Goal: Task Accomplishment & Management: Complete application form

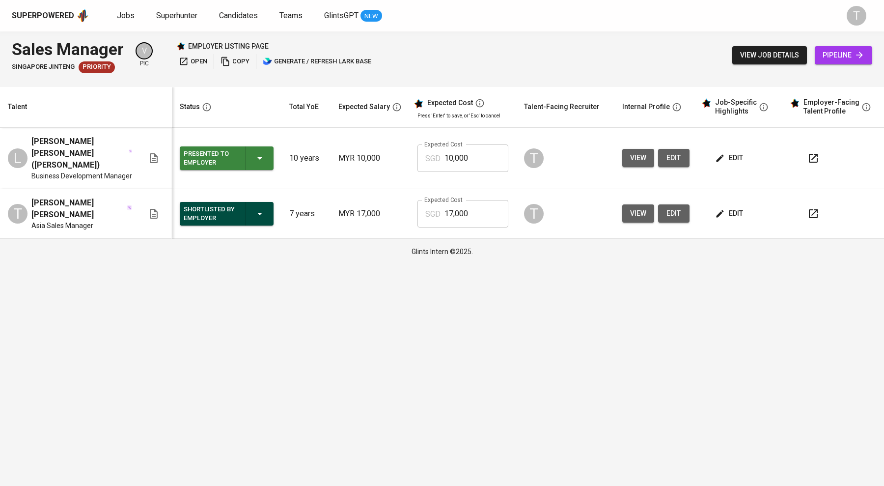
click at [123, 16] on span "Jobs" at bounding box center [126, 15] width 18 height 9
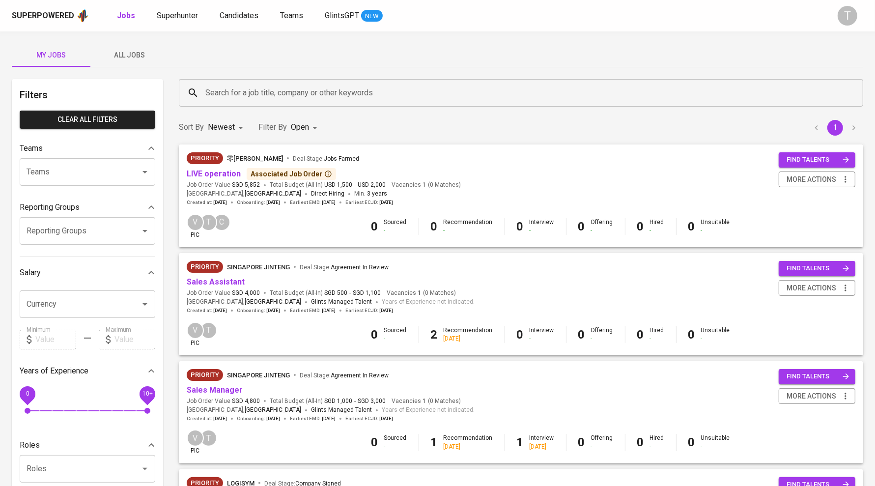
click at [223, 387] on link "Sales Manager" at bounding box center [215, 389] width 56 height 9
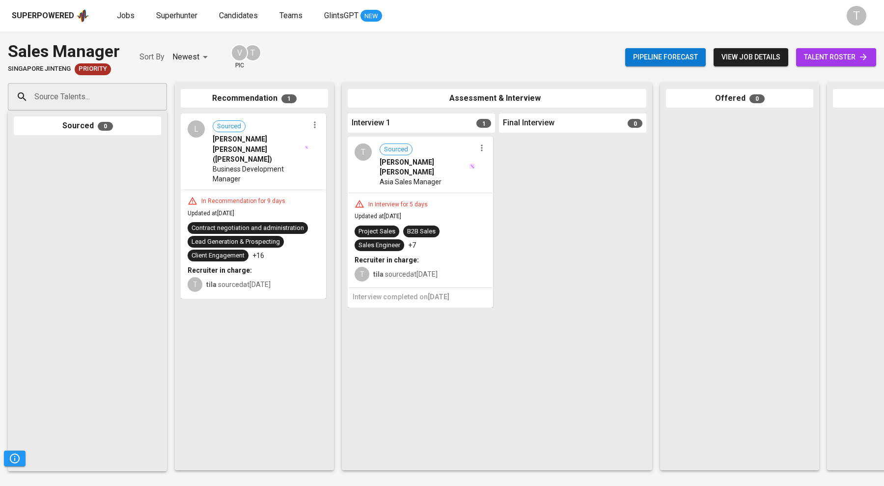
click at [96, 106] on div "Source Talents..." at bounding box center [87, 97] width 159 height 28
paste input "jazleyjazley76@gmail.com"
type input "jazleyjazley76@gmail.com"
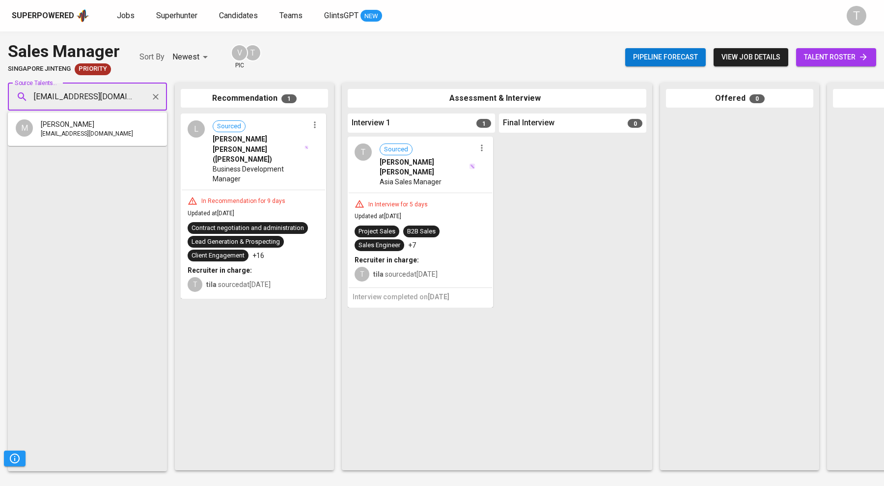
click at [94, 128] on span "MOHD JAZLEY BIN SAID" at bounding box center [68, 124] width 54 height 10
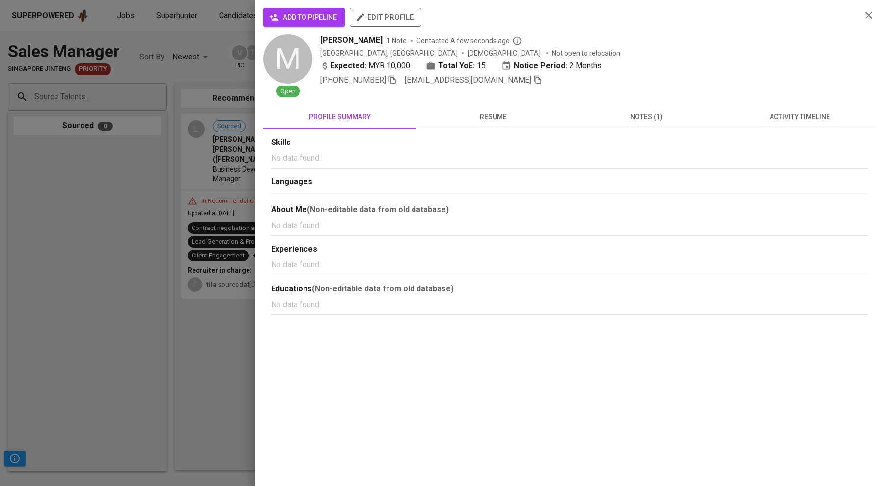
click at [317, 22] on span "add to pipeline" at bounding box center [304, 17] width 66 height 12
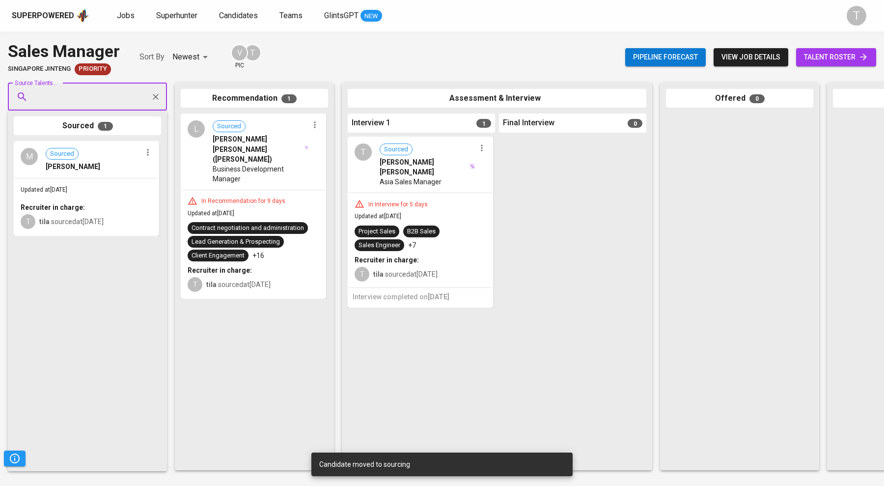
drag, startPoint x: 77, startPoint y: 188, endPoint x: 320, endPoint y: 281, distance: 260.3
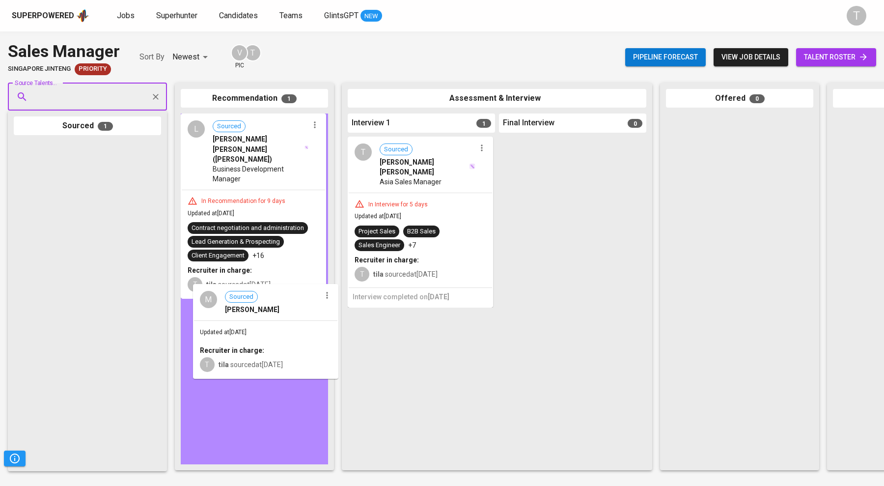
drag, startPoint x: 96, startPoint y: 221, endPoint x: 275, endPoint y: 364, distance: 229.1
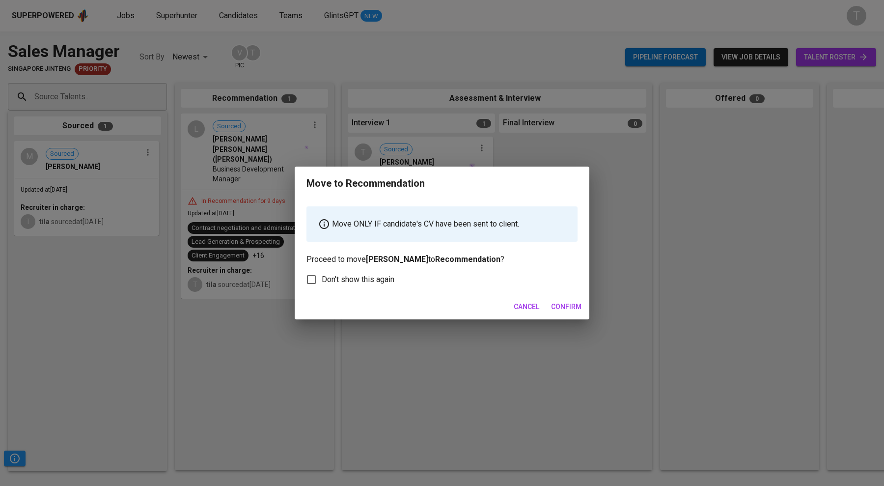
click at [571, 309] on span "Confirm" at bounding box center [566, 307] width 30 height 12
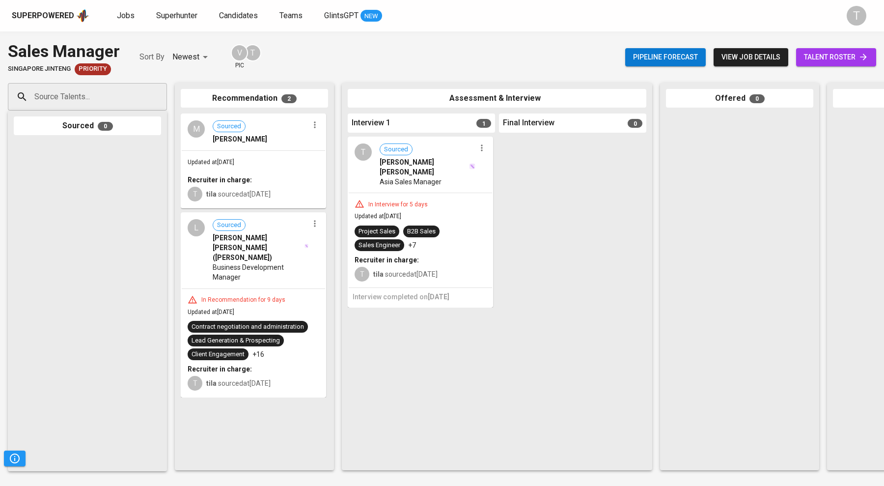
click at [128, 14] on span "Jobs" at bounding box center [126, 15] width 18 height 9
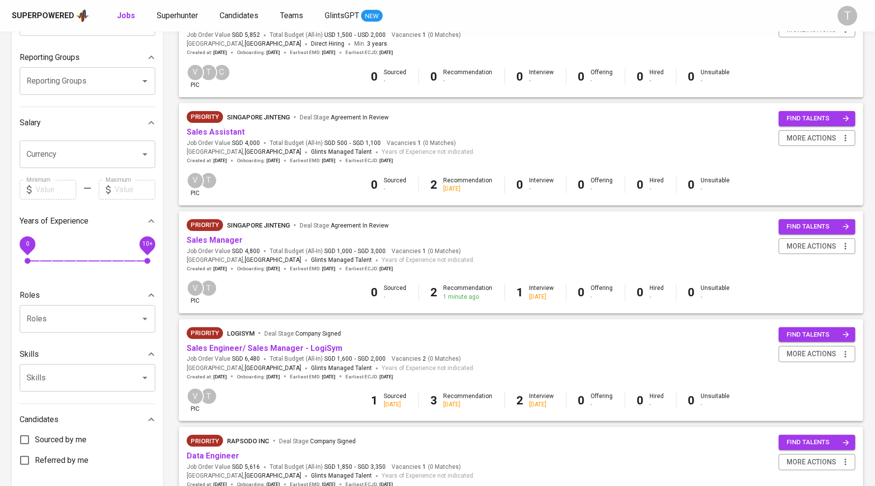
scroll to position [166, 0]
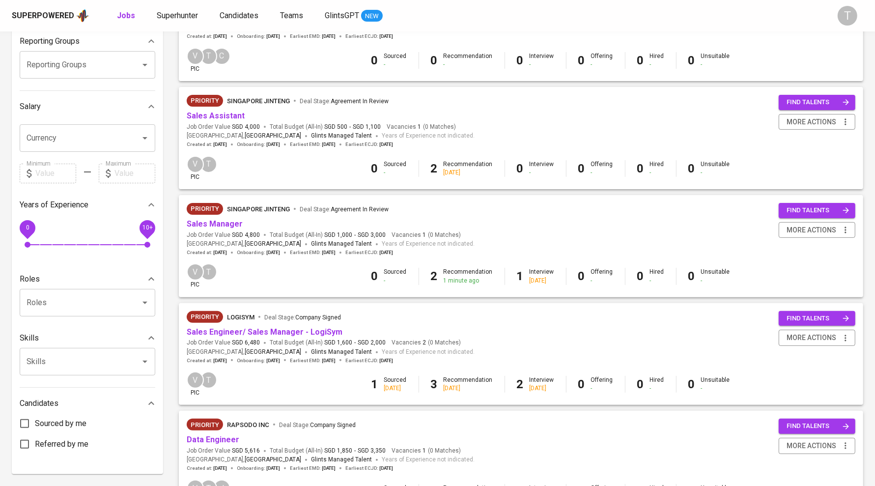
click at [268, 333] on link "Sales Engineer/ Sales Manager - LogiSym" at bounding box center [265, 331] width 156 height 9
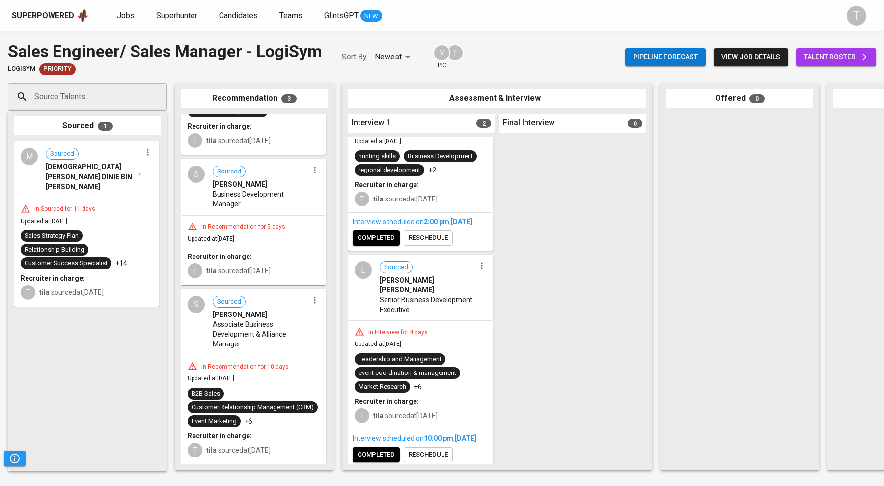
scroll to position [96, 0]
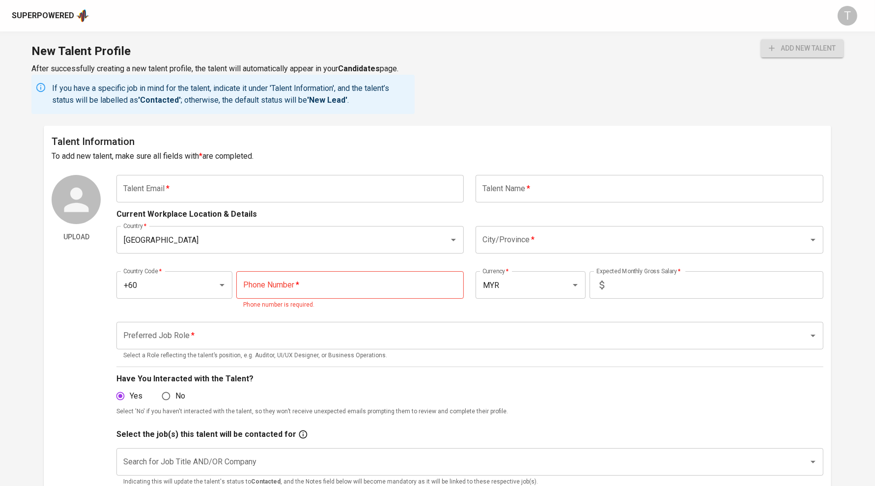
click at [218, 189] on input "text" at bounding box center [289, 189] width 347 height 28
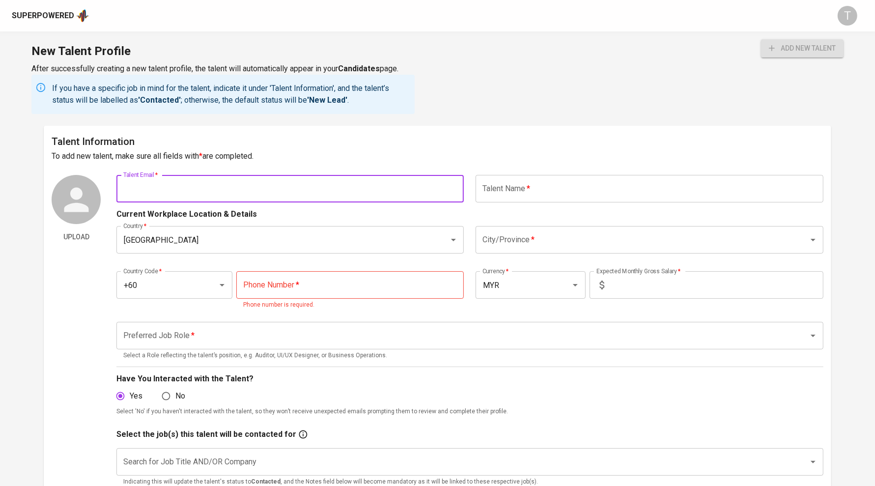
paste input "[EMAIL_ADDRESS][DOMAIN_NAME]"
type input "[EMAIL_ADDRESS][DOMAIN_NAME]"
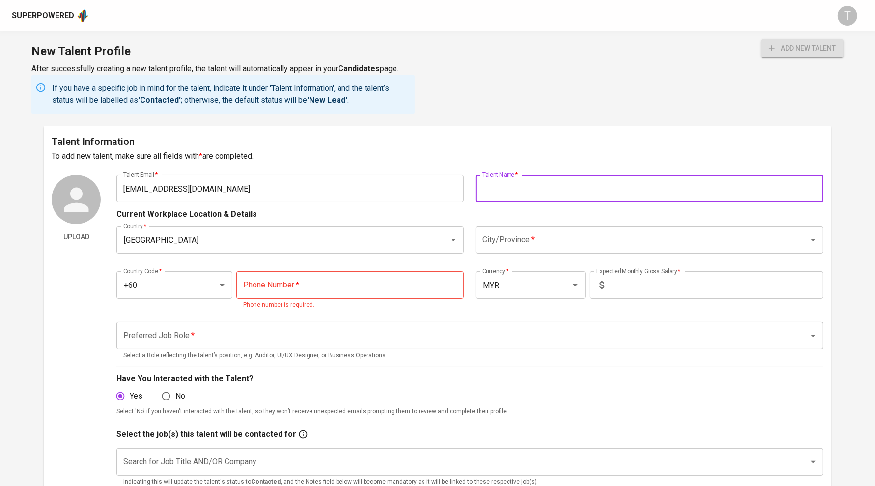
click at [542, 182] on input "text" at bounding box center [649, 189] width 347 height 28
paste input "[PERSON_NAME]"
type input "[PERSON_NAME]"
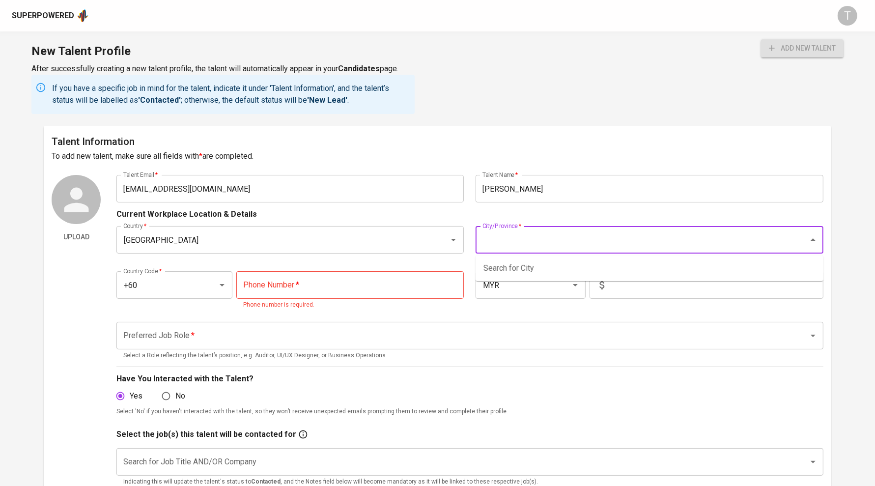
click at [498, 247] on input "City/Province   *" at bounding box center [635, 239] width 311 height 19
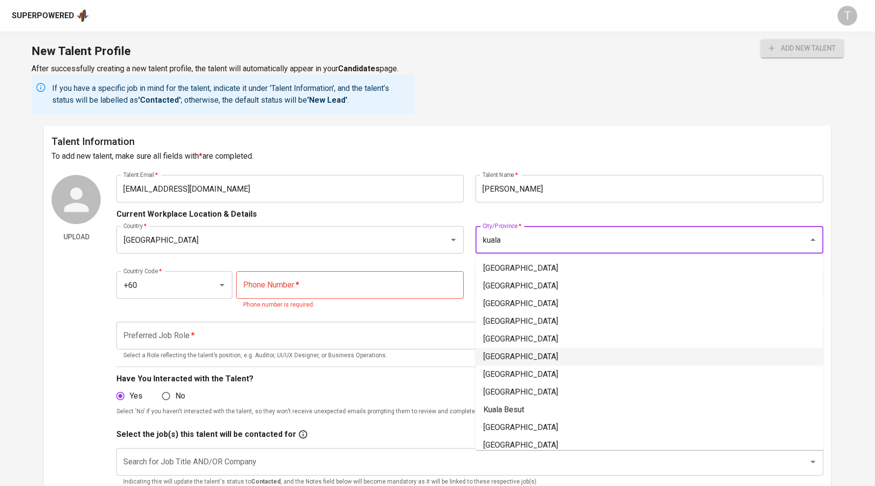
click at [520, 353] on li "[GEOGRAPHIC_DATA]" at bounding box center [650, 357] width 348 height 18
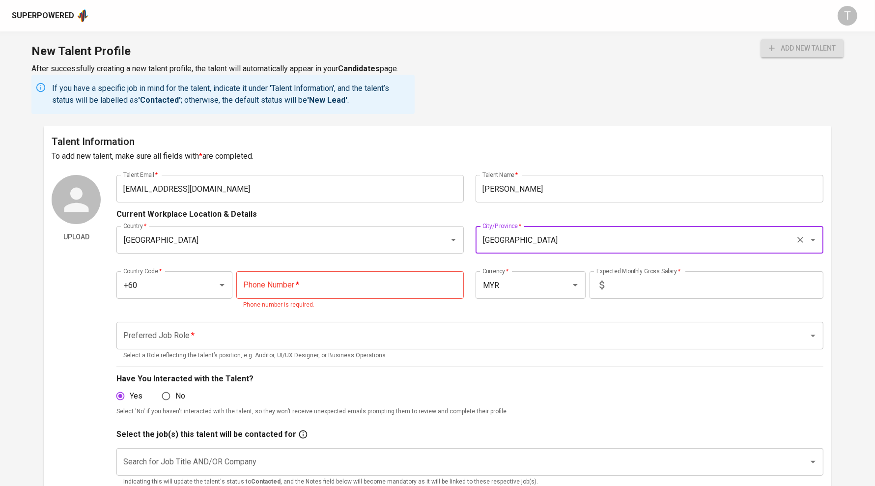
type input "[GEOGRAPHIC_DATA]"
click at [380, 283] on input "tel" at bounding box center [350, 285] width 228 height 28
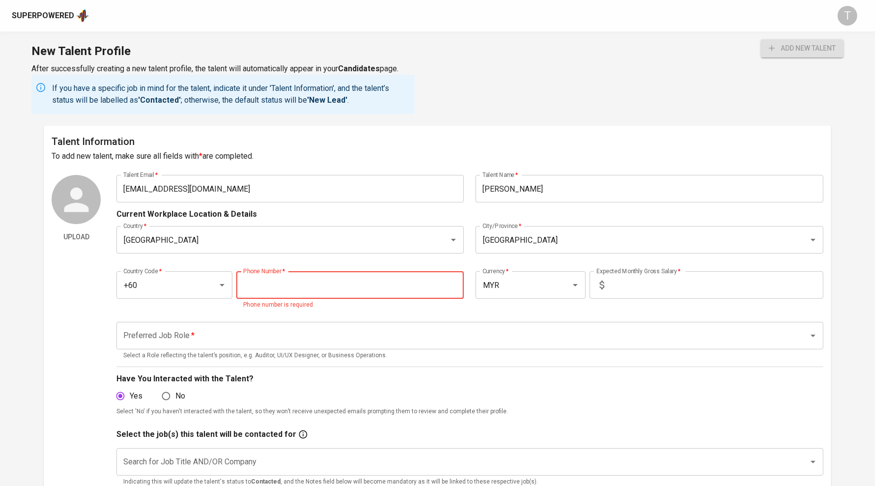
paste input "[PHONE_NUMBER]"
type input "[PHONE_NUMBER]"
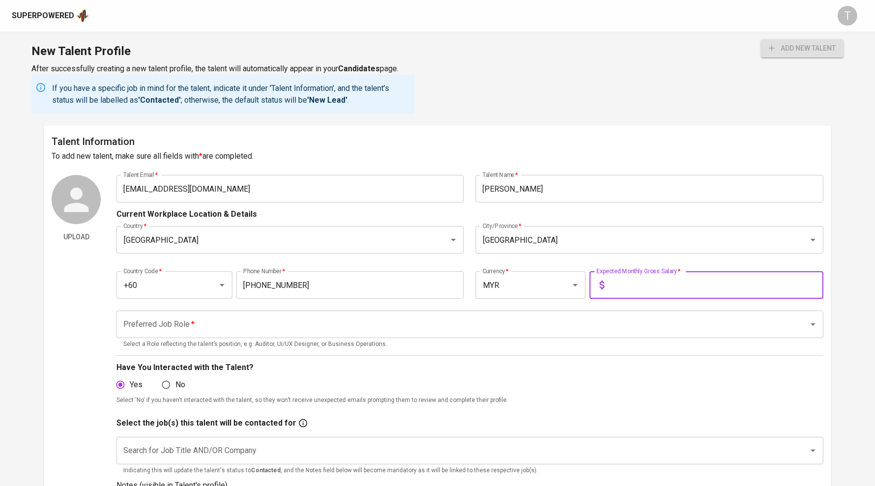
click at [672, 289] on input "text" at bounding box center [715, 285] width 215 height 28
type input "10,000"
click at [568, 322] on input "Preferred Job Role   *" at bounding box center [456, 324] width 671 height 19
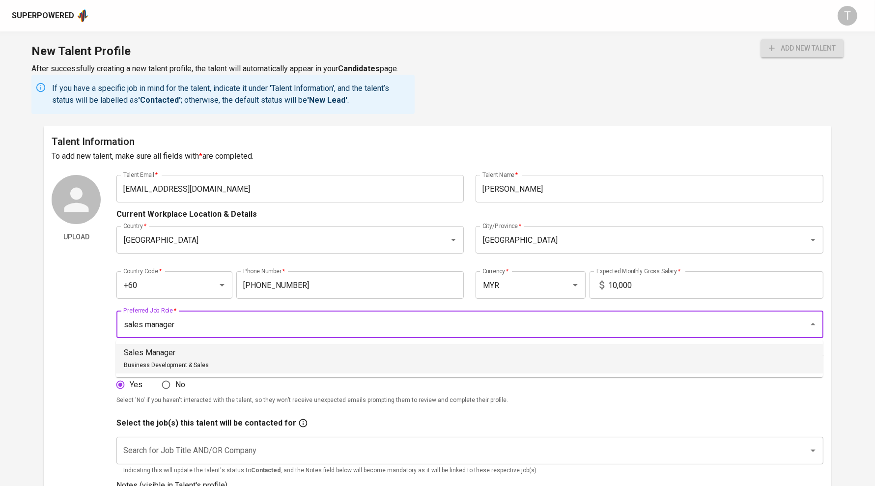
click at [328, 358] on li "Sales Manager Business Development & Sales" at bounding box center [469, 358] width 707 height 29
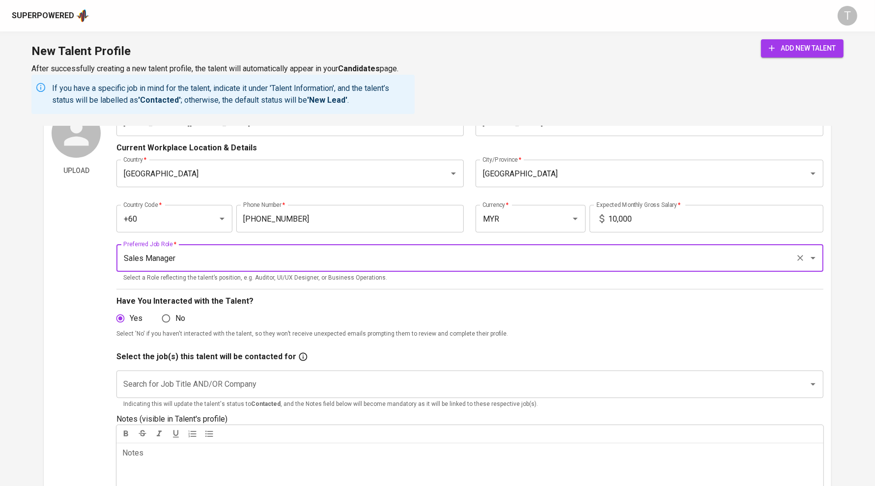
scroll to position [75, 0]
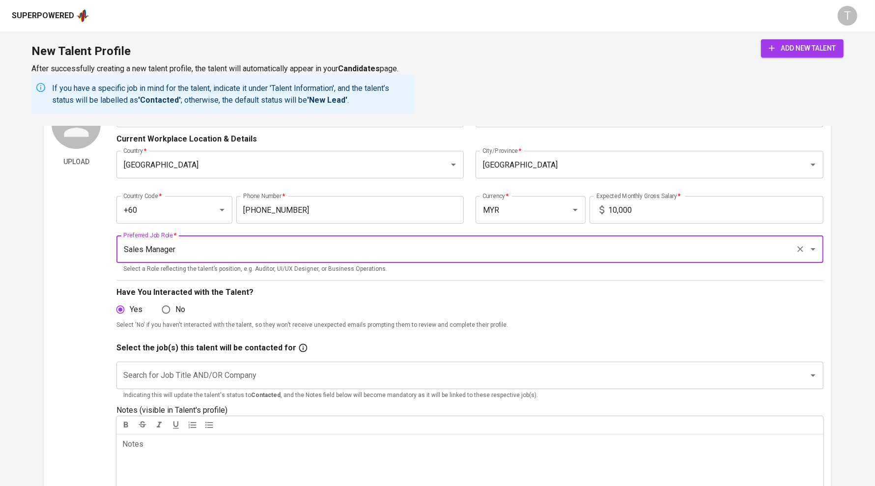
type input "Sales Manager"
click at [320, 378] on input "Search for Job Title AND/OR Company" at bounding box center [456, 375] width 671 height 19
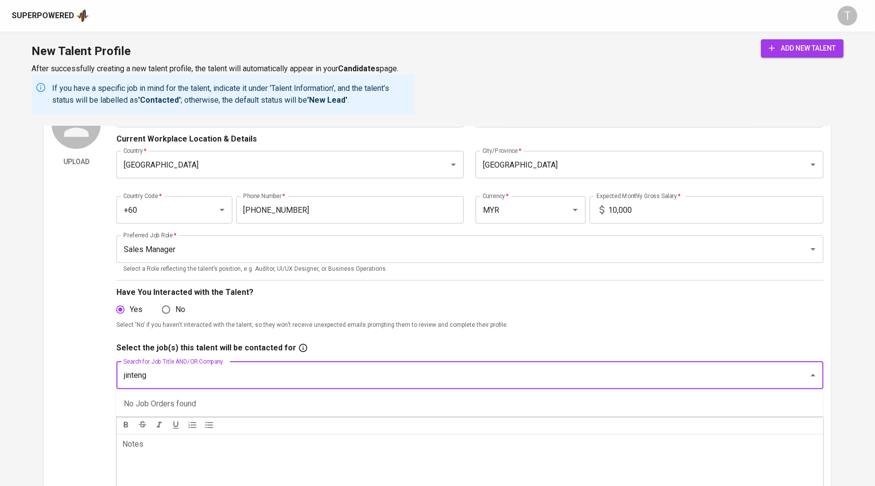
click at [286, 374] on input "jinteng" at bounding box center [456, 375] width 671 height 19
click at [285, 374] on input "jinteng" at bounding box center [456, 375] width 671 height 19
type input "sales"
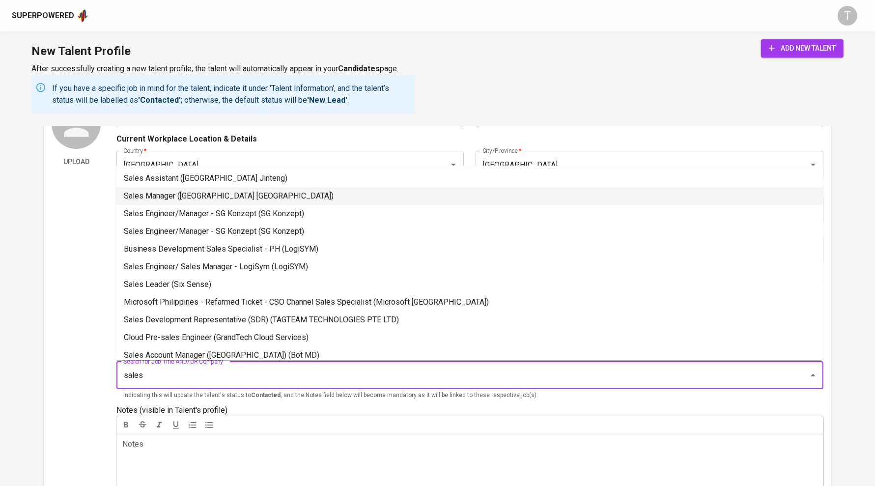
click at [237, 191] on li "Sales Manager ([GEOGRAPHIC_DATA] [GEOGRAPHIC_DATA])" at bounding box center [469, 196] width 707 height 18
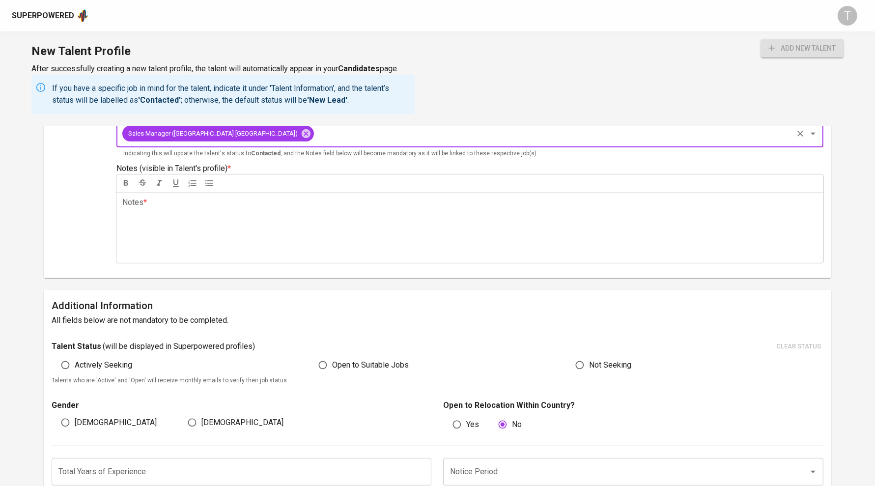
scroll to position [322, 0]
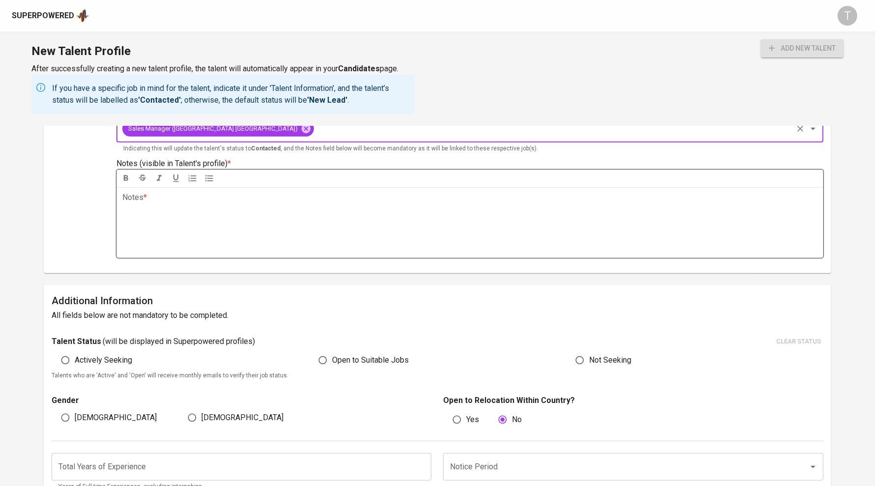
click at [253, 199] on p "Notes * ﻿" at bounding box center [469, 198] width 695 height 12
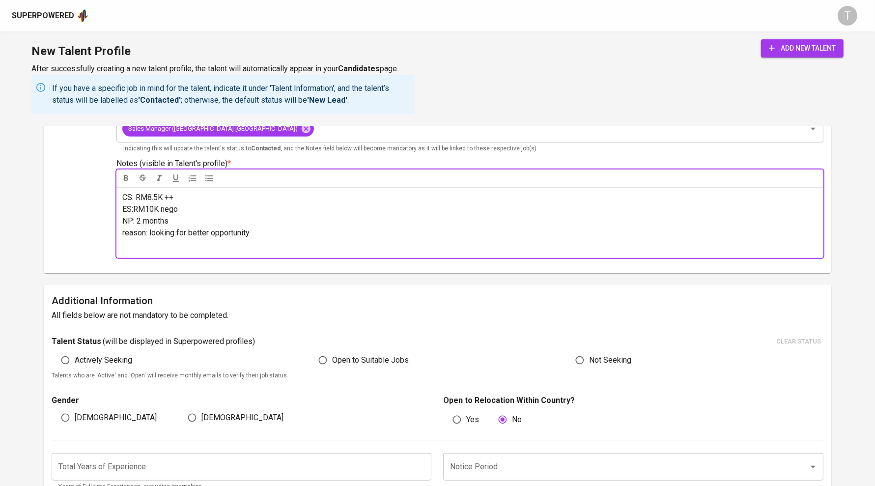
click at [117, 355] on span "Actively Seeking" at bounding box center [103, 360] width 57 height 12
click at [75, 355] on input "Actively Seeking" at bounding box center [65, 360] width 19 height 19
radio input "true"
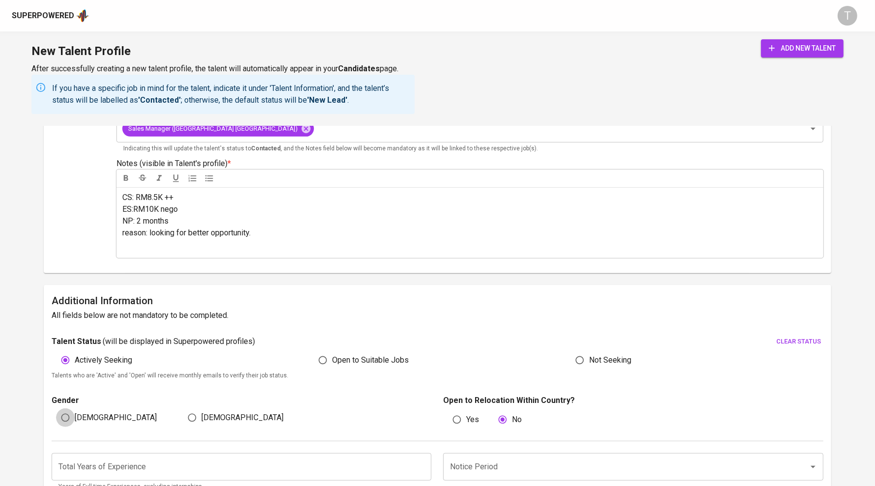
click at [67, 418] on input "[DEMOGRAPHIC_DATA]" at bounding box center [65, 417] width 19 height 19
radio input "true"
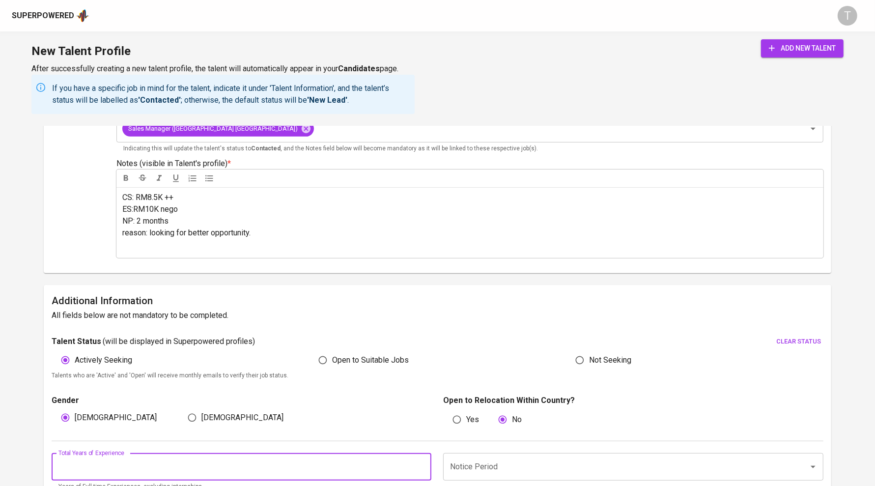
click at [108, 459] on input "number" at bounding box center [242, 467] width 380 height 28
type input "15"
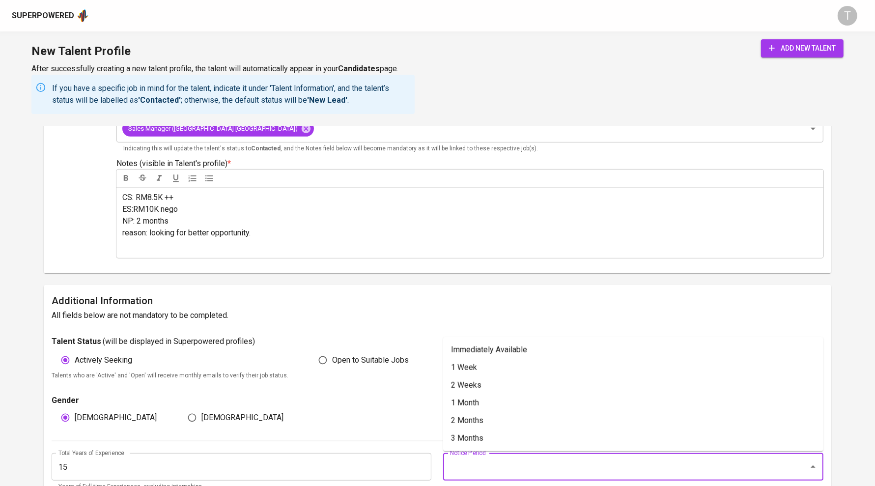
click at [473, 471] on input "Notice Period" at bounding box center [619, 466] width 343 height 19
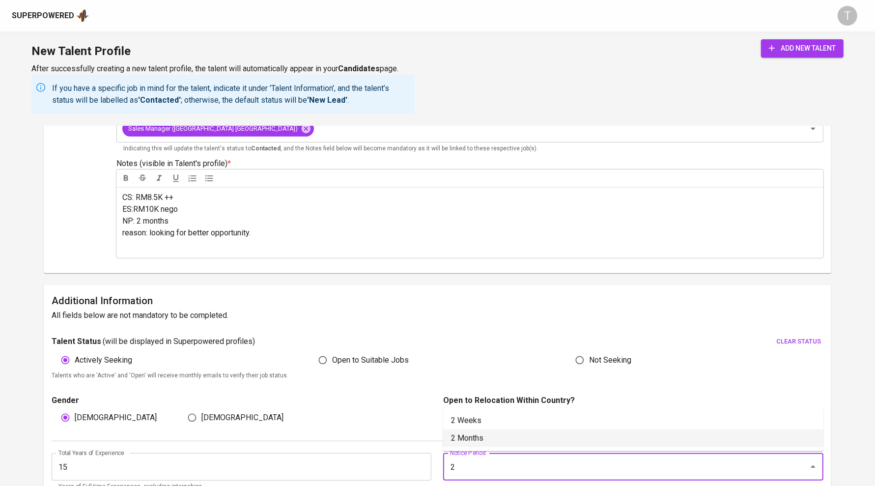
click at [488, 441] on li "2 Months" at bounding box center [633, 438] width 380 height 18
type input "2 Months"
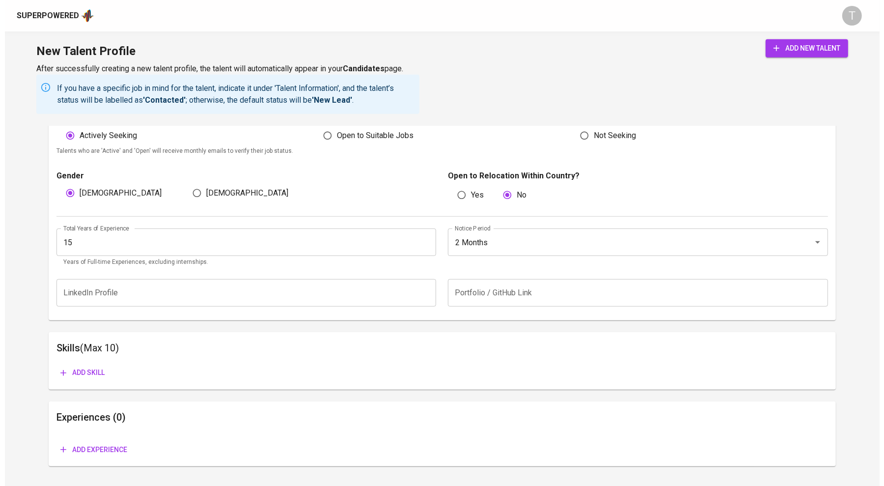
scroll to position [570, 0]
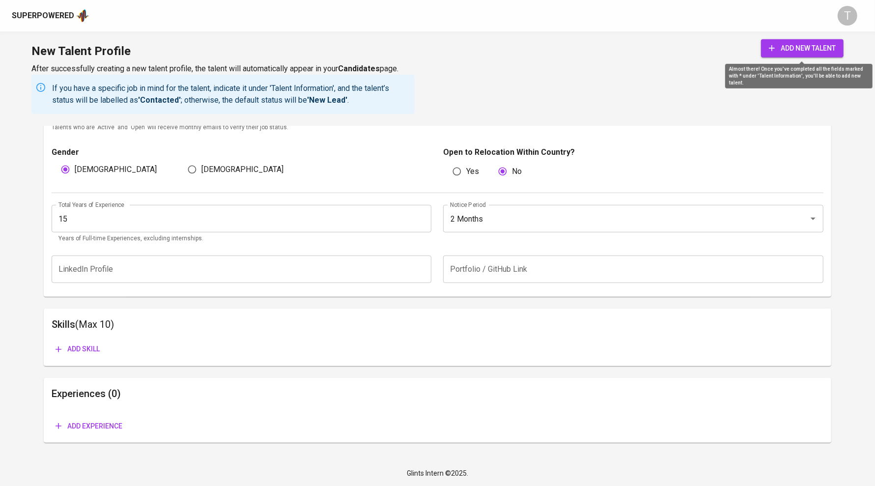
click at [774, 35] on div "New Talent Profile After successfully creating a new talent profile, the talent…" at bounding box center [437, 78] width 875 height 94
click at [791, 48] on span "add new talent" at bounding box center [802, 48] width 67 height 12
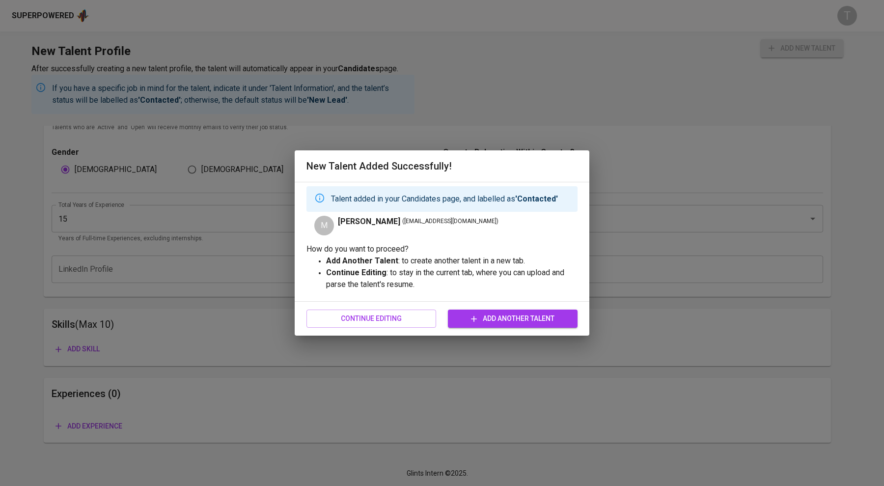
click at [333, 318] on span "Continue Editing" at bounding box center [371, 318] width 114 height 12
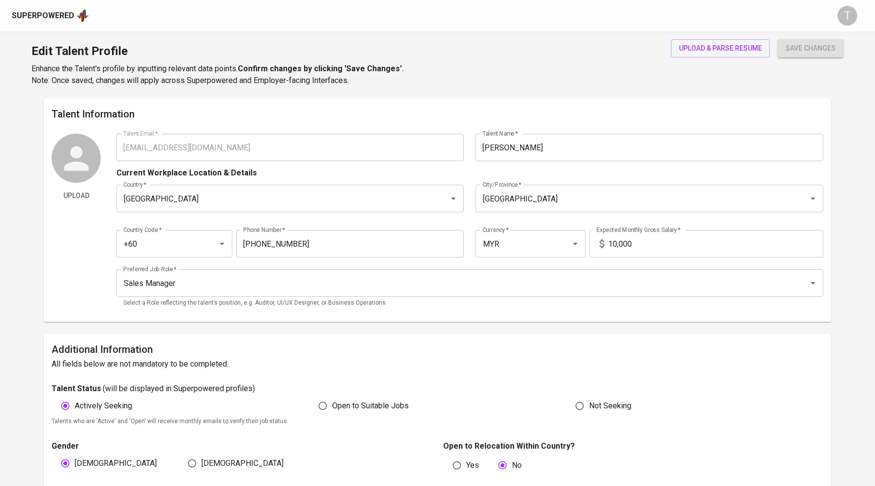
type input "[EMAIL_ADDRESS][DOMAIN_NAME]"
type input "[PERSON_NAME]"
type input "[GEOGRAPHIC_DATA]"
type input "+60"
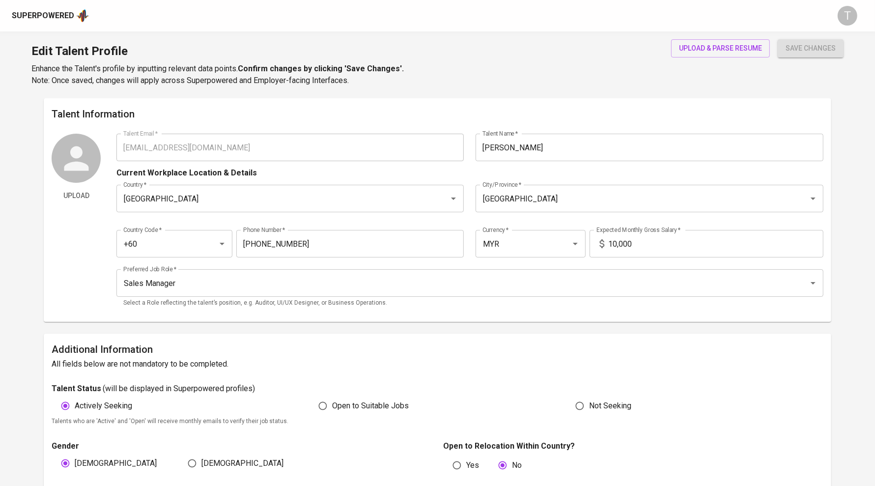
type input "[PHONE_NUMBER]"
type input "MYR"
type input "10,000"
type input "Sales Manager"
radio input "true"
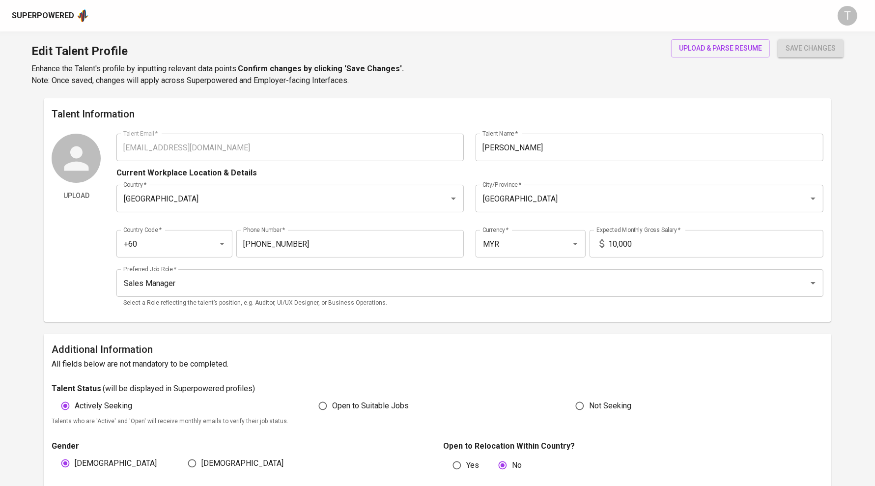
radio input "true"
type input "15"
type input "2 Months"
click at [730, 51] on span "upload & parse resume" at bounding box center [720, 48] width 83 height 12
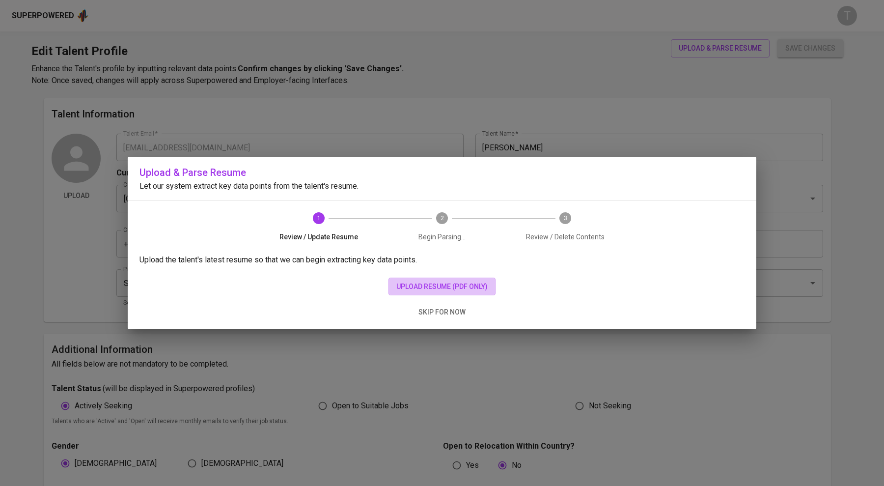
click at [438, 286] on span "upload resume (pdf only)" at bounding box center [442, 287] width 91 height 12
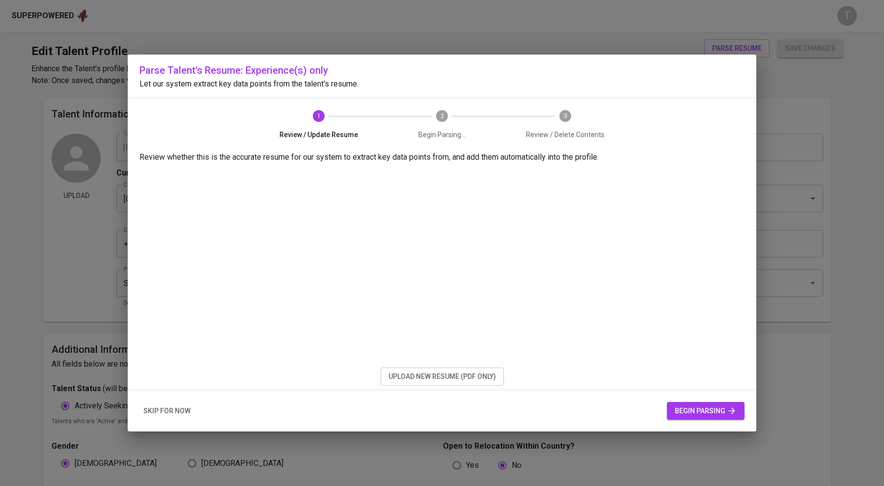
click at [699, 408] on span "begin parsing" at bounding box center [706, 411] width 62 height 12
